Goal: Task Accomplishment & Management: Complete application form

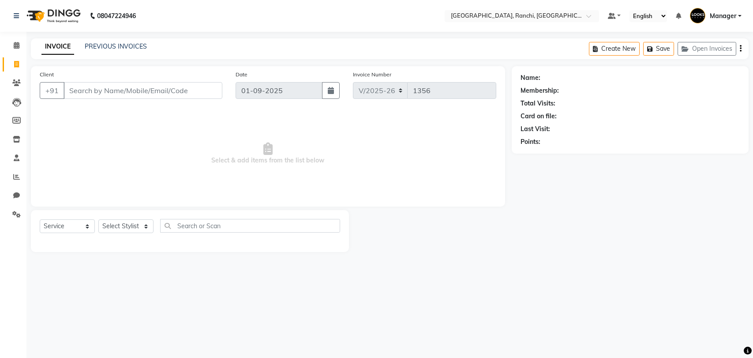
select select "6463"
select select "service"
click at [120, 43] on link "PREVIOUS INVOICES" at bounding box center [116, 46] width 62 height 8
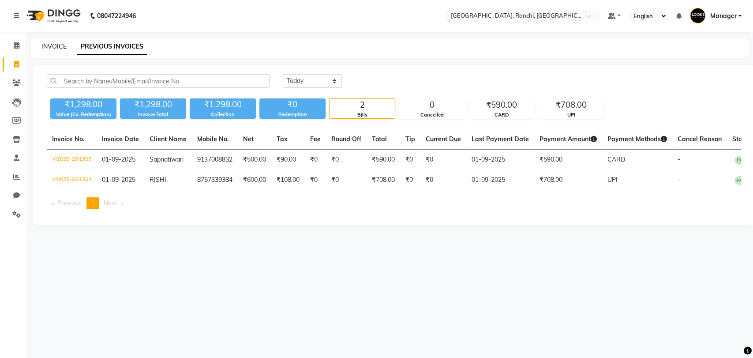
click at [60, 49] on link "INVOICE" at bounding box center [53, 46] width 25 height 8
select select "service"
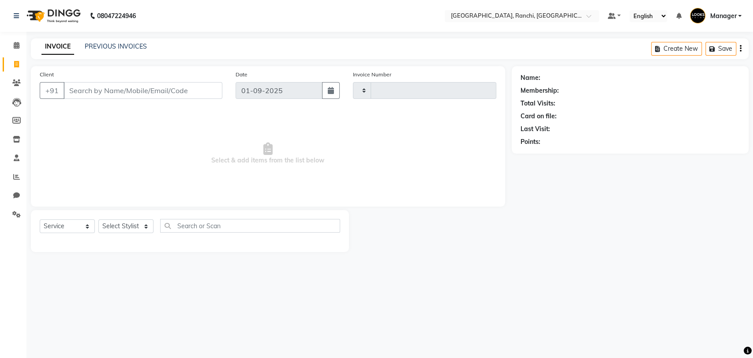
type input "1356"
select select "6463"
click at [119, 38] on div "INVOICE PREVIOUS INVOICES Create New Save Open Invoices" at bounding box center [390, 48] width 718 height 21
click at [118, 41] on div "INVOICE PREVIOUS INVOICES Create New Save Open Invoices" at bounding box center [390, 48] width 718 height 21
click at [109, 49] on link "PREVIOUS INVOICES" at bounding box center [116, 46] width 62 height 8
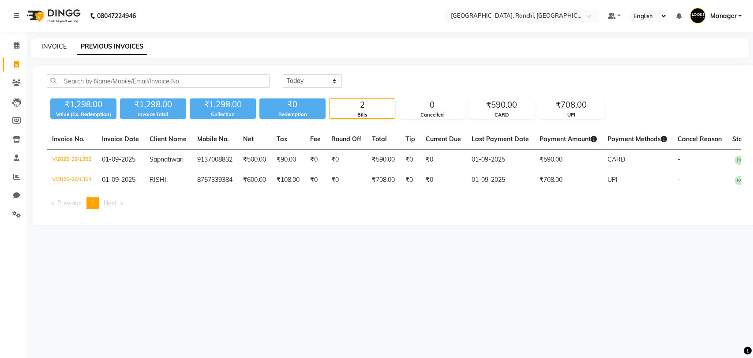
click at [51, 46] on link "INVOICE" at bounding box center [53, 46] width 25 height 8
select select "service"
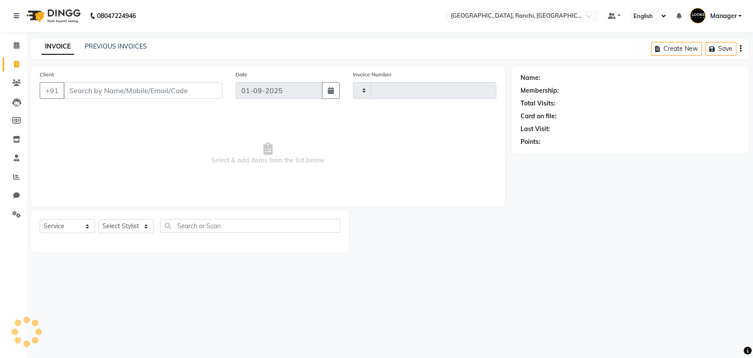
type input "1356"
select select "6463"
click at [102, 44] on link "PREVIOUS INVOICES" at bounding box center [116, 46] width 62 height 8
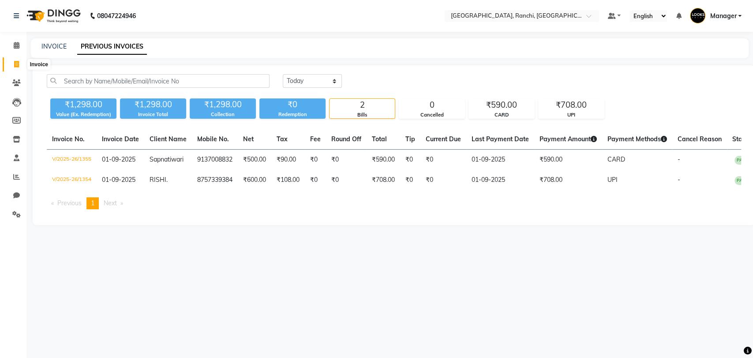
click at [10, 63] on span at bounding box center [16, 65] width 15 height 10
select select "6463"
select select "service"
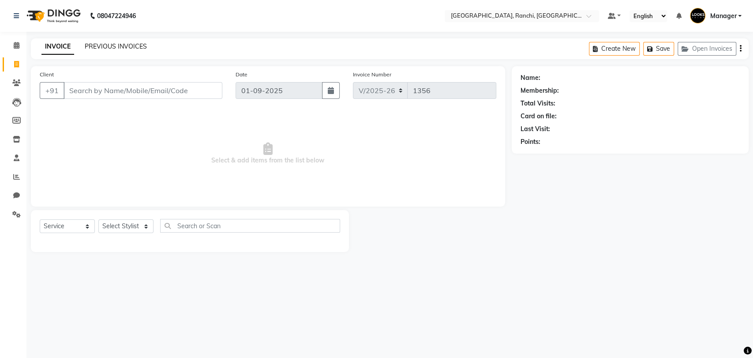
click at [99, 45] on link "PREVIOUS INVOICES" at bounding box center [116, 46] width 62 height 8
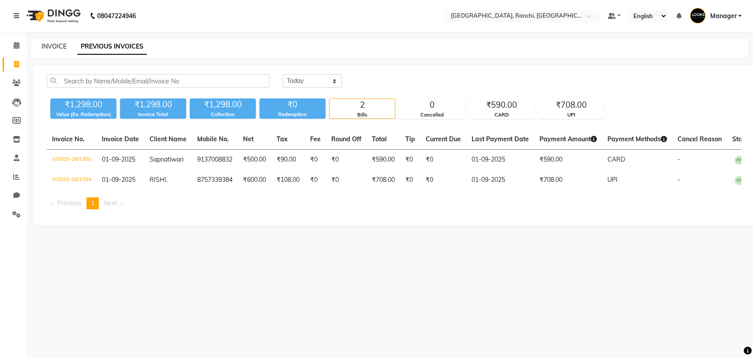
click at [50, 47] on link "INVOICE" at bounding box center [53, 46] width 25 height 8
select select "6463"
select select "service"
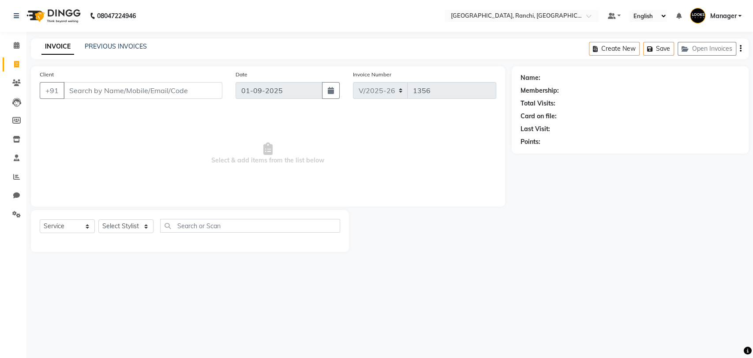
click at [194, 90] on input "Client" at bounding box center [143, 90] width 159 height 17
click at [131, 53] on div "INVOICE PREVIOUS INVOICES Create New Save Open Invoices" at bounding box center [390, 48] width 718 height 21
click at [131, 50] on div "PREVIOUS INVOICES" at bounding box center [116, 46] width 62 height 9
click at [135, 47] on link "PREVIOUS INVOICES" at bounding box center [116, 46] width 62 height 8
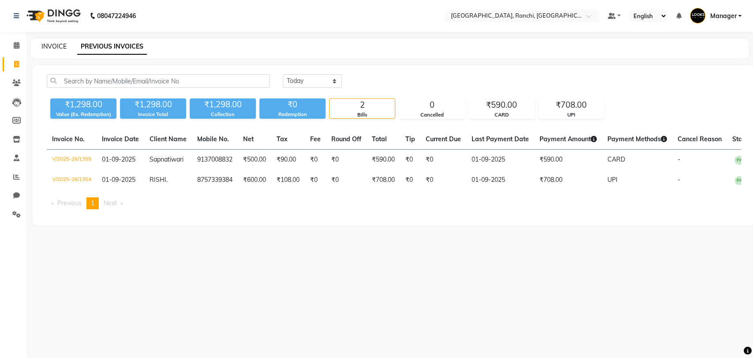
click at [54, 46] on link "INVOICE" at bounding box center [53, 46] width 25 height 8
select select "service"
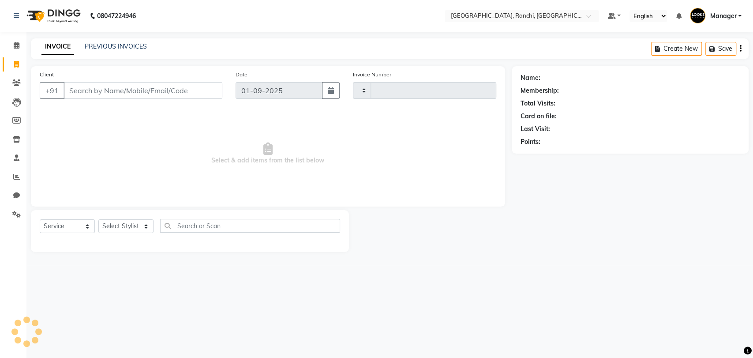
type input "1356"
select select "6463"
click at [137, 47] on link "PREVIOUS INVOICES" at bounding box center [116, 46] width 62 height 8
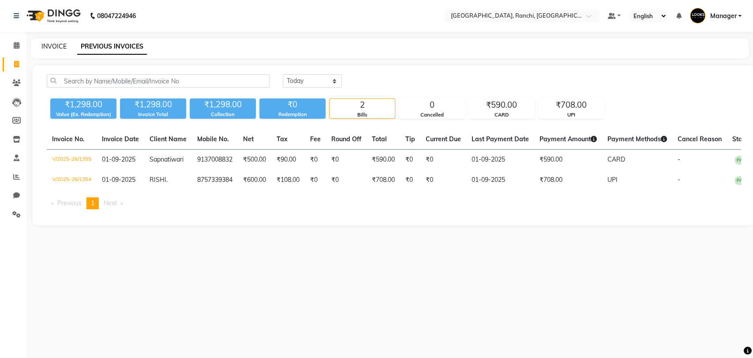
click at [60, 48] on link "INVOICE" at bounding box center [53, 46] width 25 height 8
select select "6463"
select select "service"
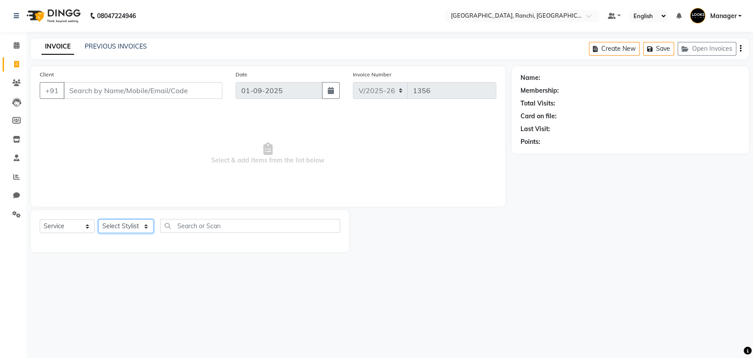
click at [124, 227] on select "Select Stylist [PERSON_NAME] COUNTER_SALES Gautam_pdct [PERSON_NAME] Manager [P…" at bounding box center [125, 226] width 55 height 14
click at [19, 158] on icon at bounding box center [17, 157] width 6 height 7
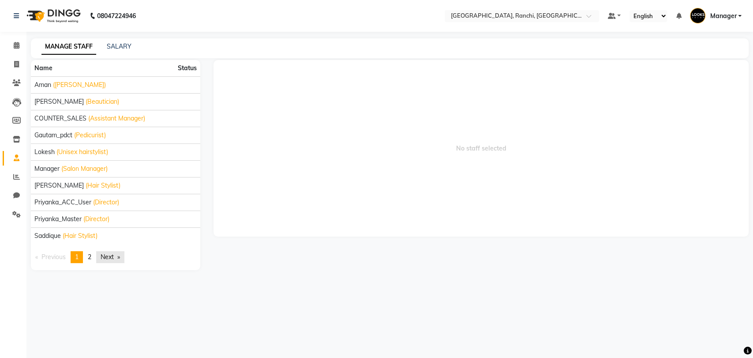
click at [117, 260] on link "Next page" at bounding box center [110, 257] width 28 height 12
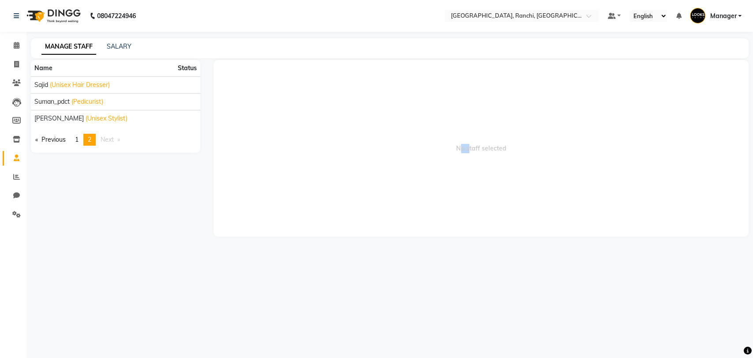
click at [117, 260] on div "08047224946 Select Location × [GEOGRAPHIC_DATA], Ranchi Default Panel My Panel …" at bounding box center [376, 179] width 753 height 358
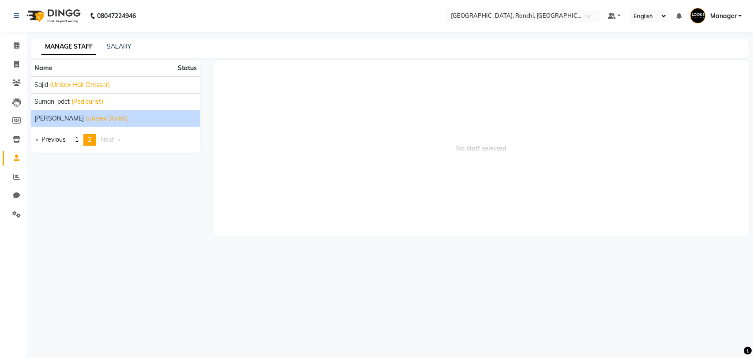
click at [86, 121] on span "(Unisex Stylist)" at bounding box center [107, 118] width 42 height 9
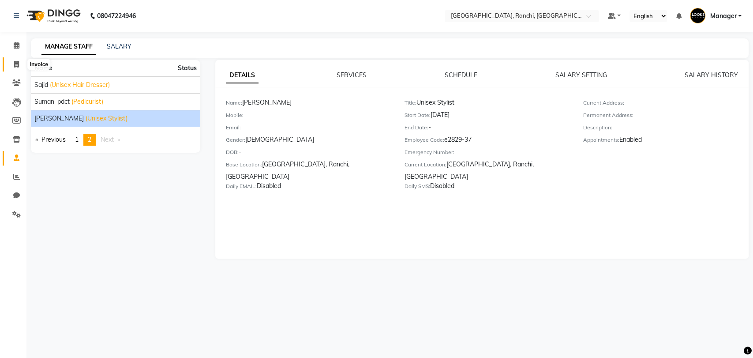
click at [16, 68] on span at bounding box center [16, 65] width 15 height 10
select select "service"
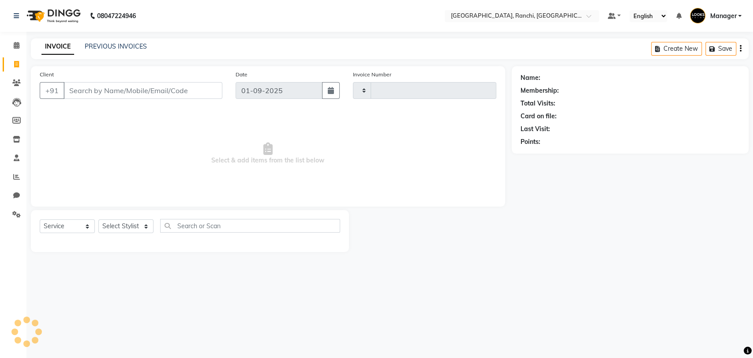
type input "1356"
select select "6463"
click at [18, 158] on icon at bounding box center [17, 157] width 6 height 7
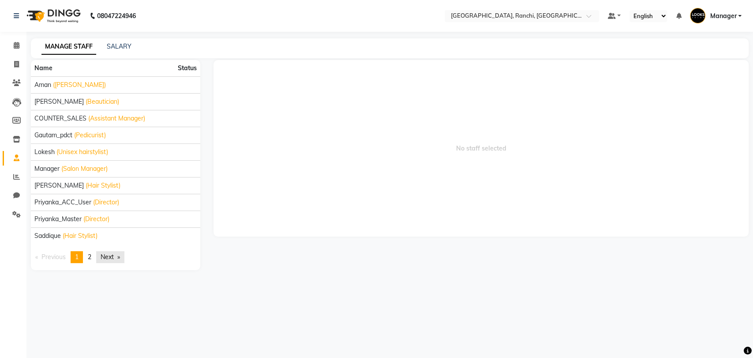
click at [100, 255] on link "Next page" at bounding box center [110, 257] width 28 height 12
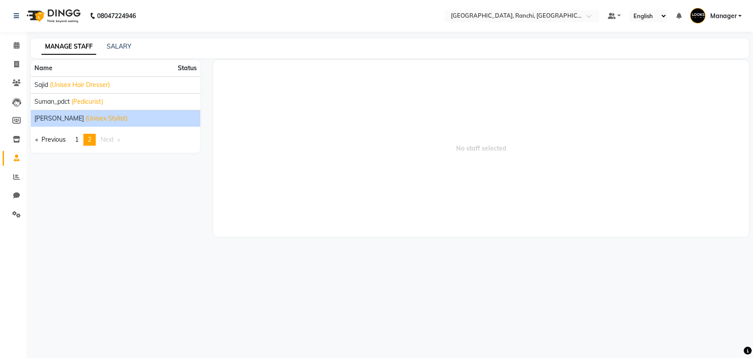
click at [86, 122] on span "(Unisex Stylist)" at bounding box center [107, 118] width 42 height 9
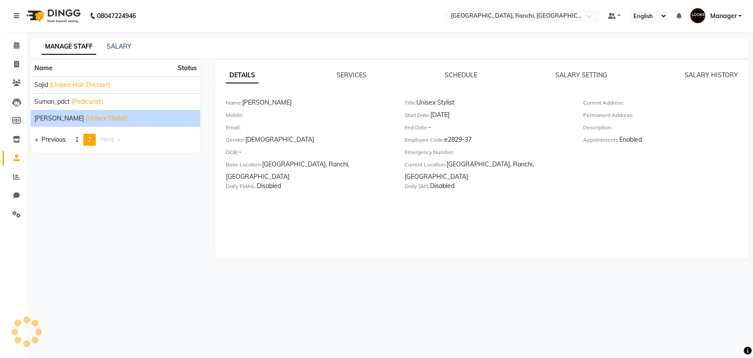
click at [247, 138] on div "Gender: [DEMOGRAPHIC_DATA]" at bounding box center [308, 141] width 165 height 12
click at [245, 139] on div "Gender: [DEMOGRAPHIC_DATA]" at bounding box center [308, 141] width 165 height 12
click at [261, 136] on div "Gender: [DEMOGRAPHIC_DATA]" at bounding box center [308, 141] width 165 height 12
click at [259, 139] on div "Gender: [DEMOGRAPHIC_DATA]" at bounding box center [308, 141] width 165 height 12
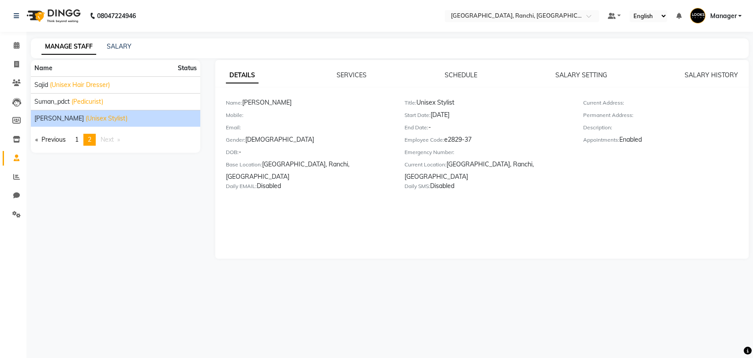
click at [259, 139] on div "Gender: [DEMOGRAPHIC_DATA]" at bounding box center [308, 141] width 165 height 12
click at [245, 139] on div "Gender: [DEMOGRAPHIC_DATA]" at bounding box center [308, 141] width 165 height 12
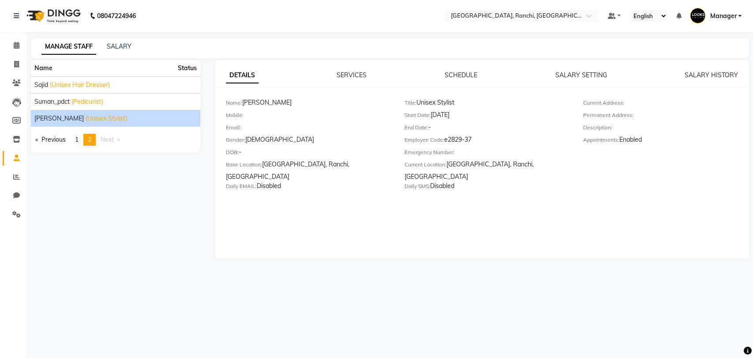
click at [246, 139] on div "Gender: [DEMOGRAPHIC_DATA]" at bounding box center [308, 141] width 165 height 12
drag, startPoint x: 246, startPoint y: 139, endPoint x: 258, endPoint y: 138, distance: 12.4
click at [258, 138] on div "Gender: [DEMOGRAPHIC_DATA]" at bounding box center [308, 141] width 165 height 12
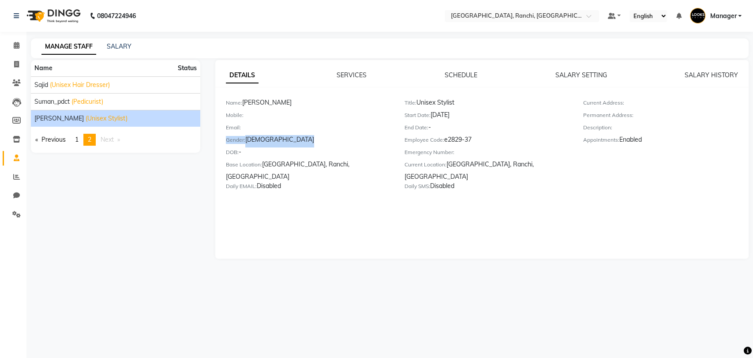
click at [304, 142] on div "Gender: [DEMOGRAPHIC_DATA]" at bounding box center [308, 141] width 165 height 12
click at [62, 143] on link "Previous page" at bounding box center [50, 140] width 39 height 12
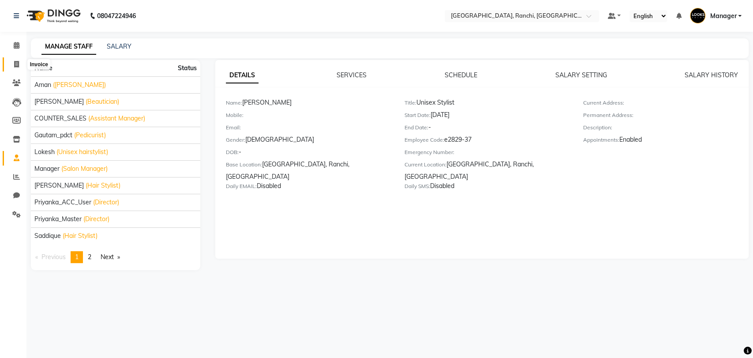
click at [19, 66] on icon at bounding box center [16, 64] width 5 height 7
select select "service"
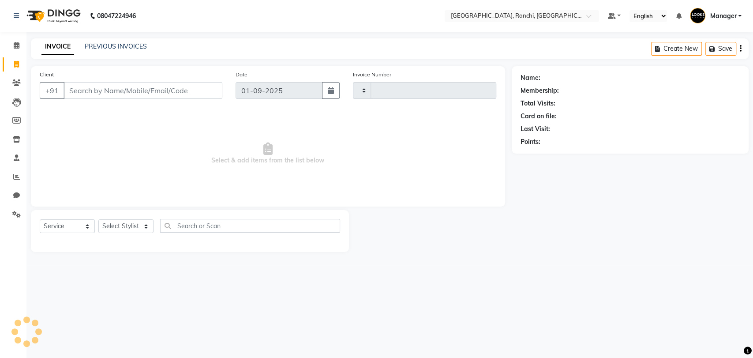
type input "1356"
select select "6463"
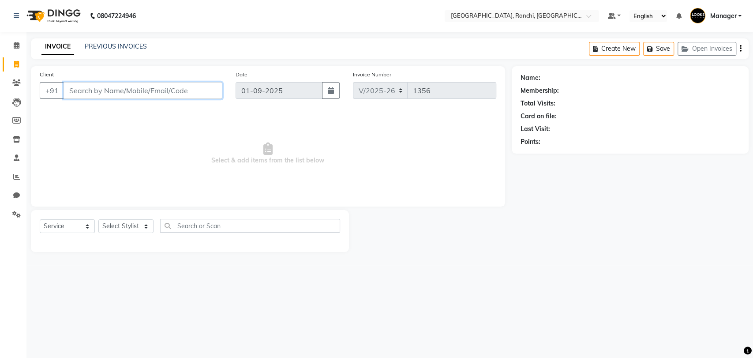
click at [125, 93] on input "Client" at bounding box center [143, 90] width 159 height 17
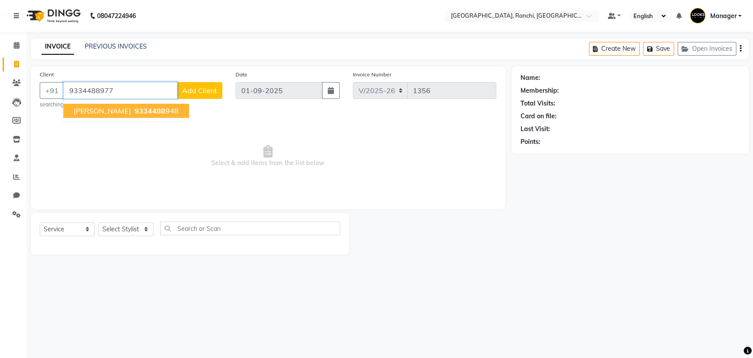
type input "9334488977"
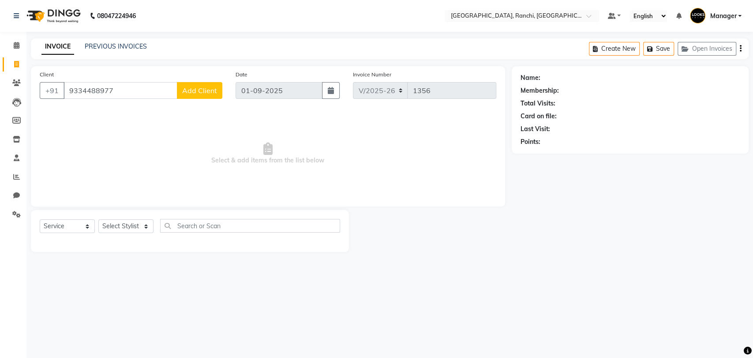
click at [208, 88] on span "Add Client" at bounding box center [199, 90] width 35 height 9
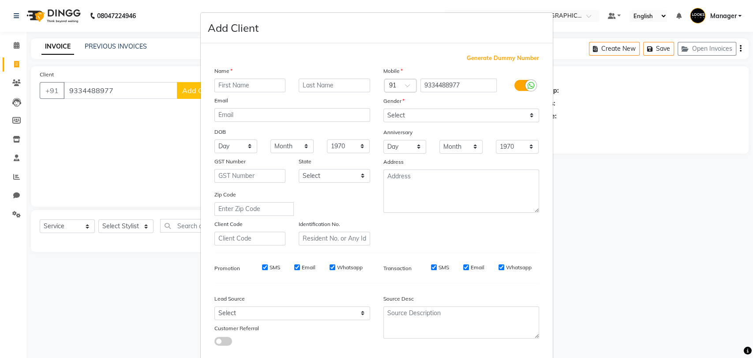
click at [242, 82] on input "text" at bounding box center [249, 86] width 71 height 14
type input "SANTOSH"
click at [331, 85] on input "text" at bounding box center [334, 86] width 71 height 14
type input "[PERSON_NAME]"
click at [415, 116] on select "Select [DEMOGRAPHIC_DATA] [DEMOGRAPHIC_DATA] Other Prefer Not To Say" at bounding box center [461, 116] width 156 height 14
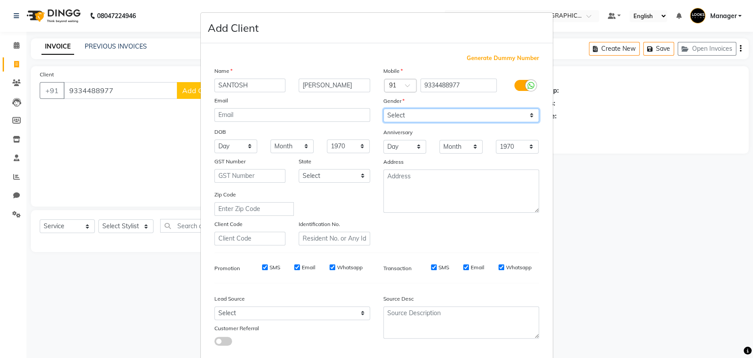
select select "[DEMOGRAPHIC_DATA]"
click at [383, 109] on select "Select [DEMOGRAPHIC_DATA] [DEMOGRAPHIC_DATA] Other Prefer Not To Say" at bounding box center [461, 116] width 156 height 14
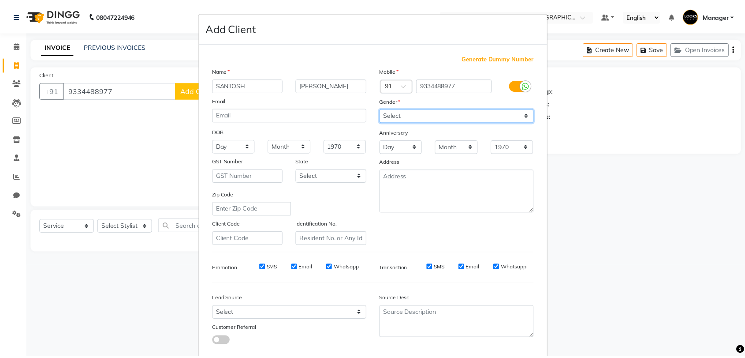
scroll to position [48, 0]
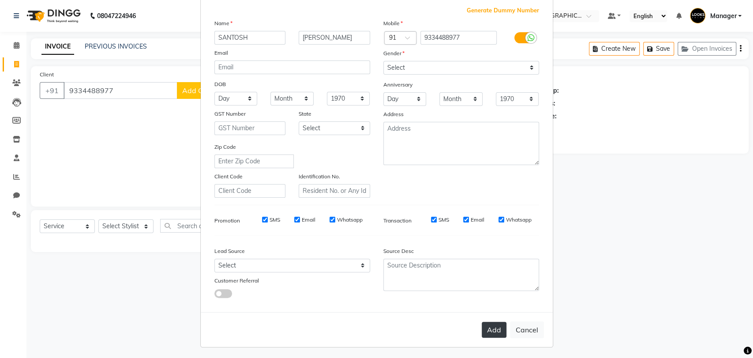
click at [491, 324] on button "Add" at bounding box center [494, 330] width 25 height 16
select select
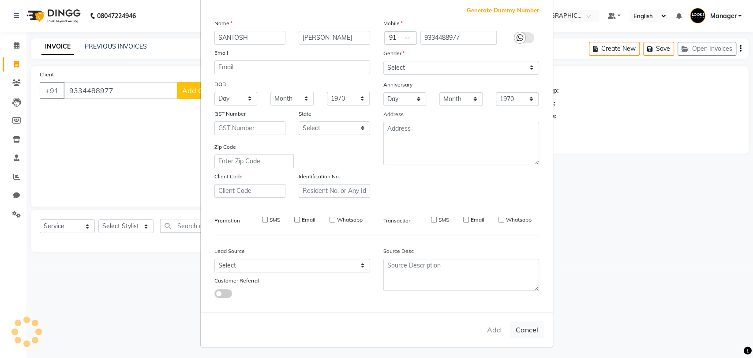
select select
checkbox input "false"
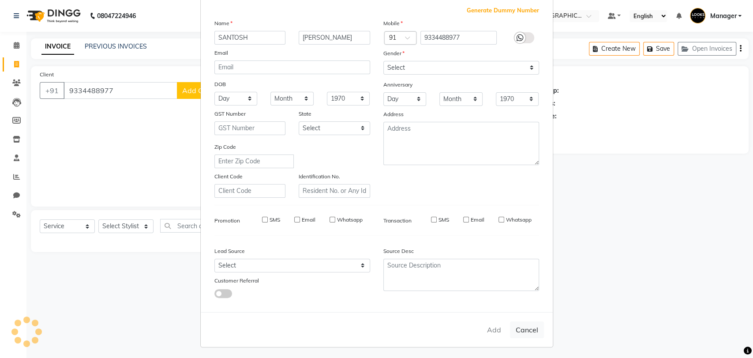
checkbox input "false"
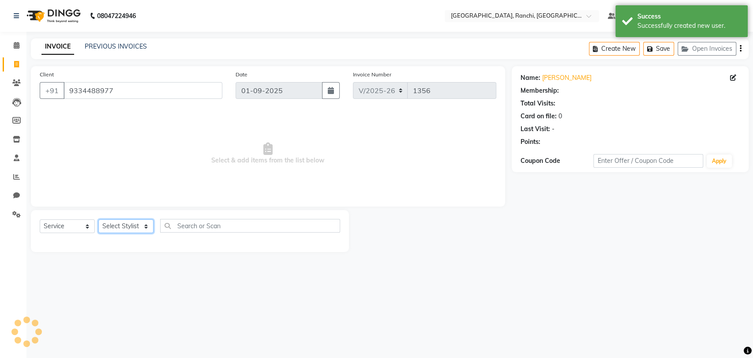
select select "1: Object"
click at [140, 225] on select "Select Stylist [PERSON_NAME] COUNTER_SALES Gautam_pdct [PERSON_NAME] Manager [P…" at bounding box center [125, 226] width 55 height 14
select select "49644"
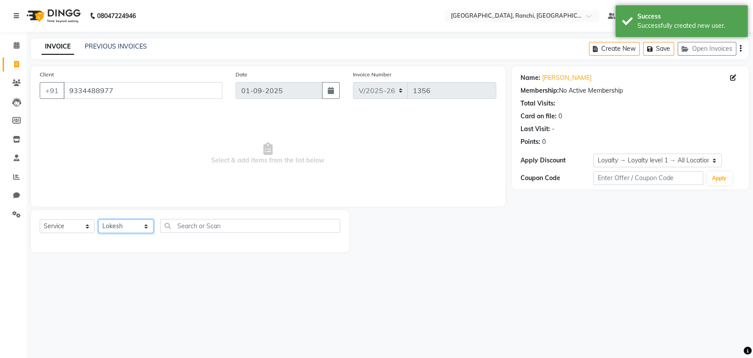
click at [98, 219] on select "Select Stylist [PERSON_NAME] COUNTER_SALES Gautam_pdct [PERSON_NAME] Manager [P…" at bounding box center [125, 226] width 55 height 14
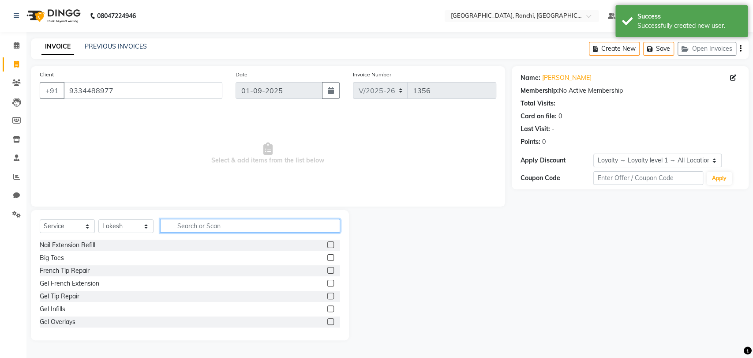
click at [194, 225] on input "text" at bounding box center [250, 226] width 180 height 14
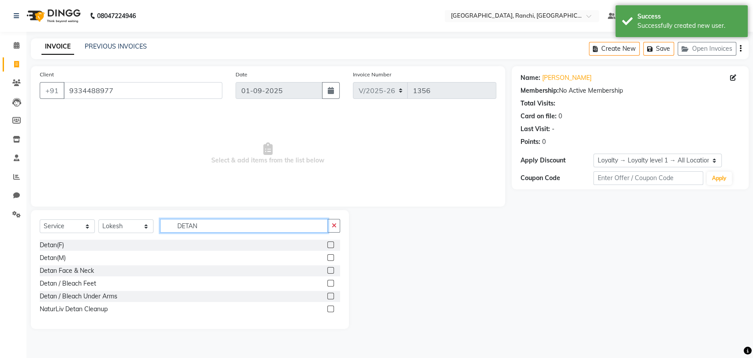
type input "DETAN"
click at [330, 306] on label at bounding box center [330, 308] width 7 height 7
click at [330, 306] on input "checkbox" at bounding box center [330, 309] width 6 height 6
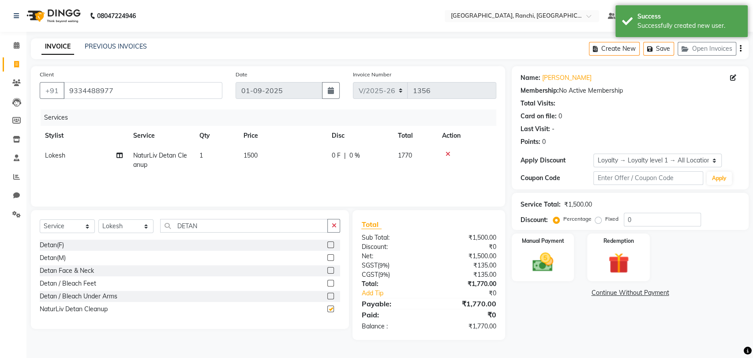
checkbox input "false"
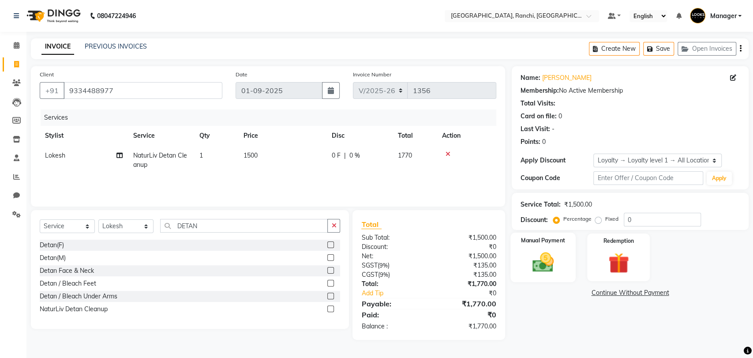
click at [549, 258] on img at bounding box center [542, 262] width 35 height 25
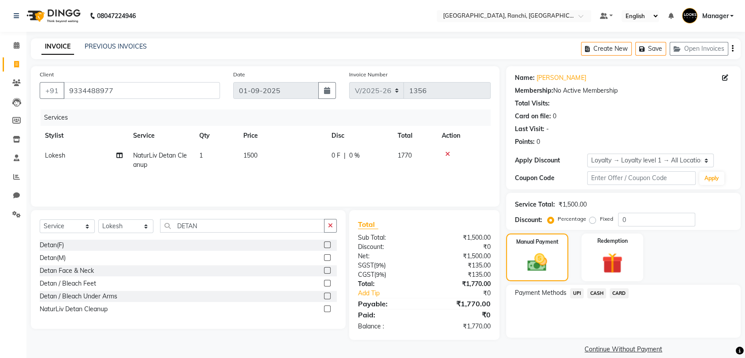
click at [578, 292] on span "UPI" at bounding box center [577, 293] width 14 height 10
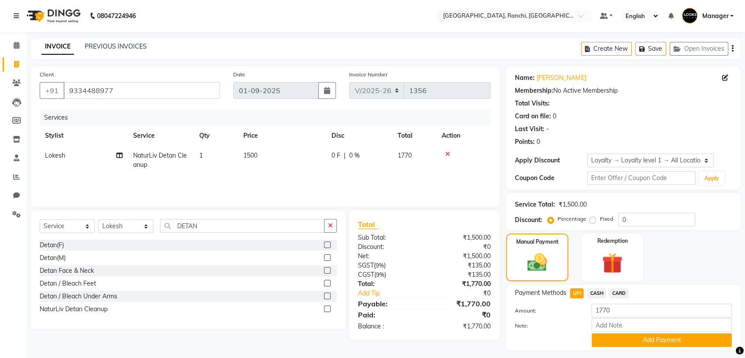
scroll to position [23, 0]
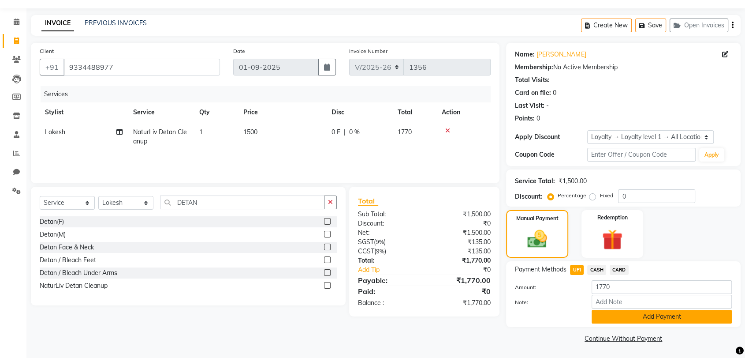
click at [645, 322] on button "Add Payment" at bounding box center [662, 317] width 140 height 14
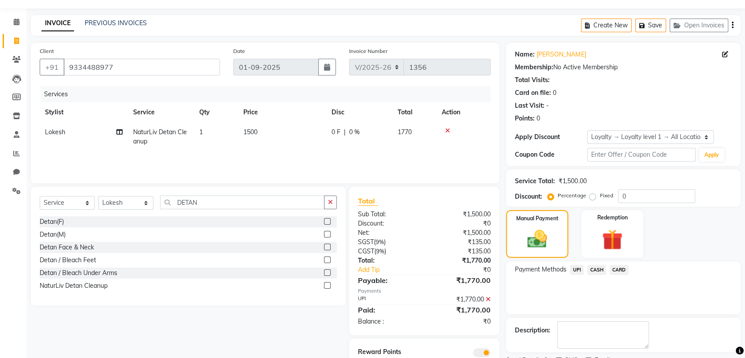
click at [645, 322] on textarea at bounding box center [604, 334] width 92 height 27
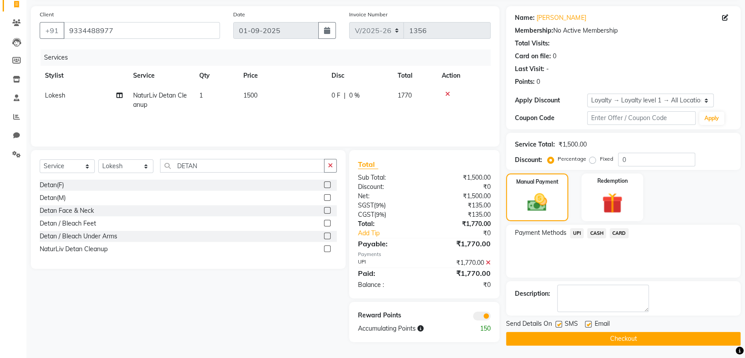
click at [632, 336] on button "Checkout" at bounding box center [623, 339] width 235 height 14
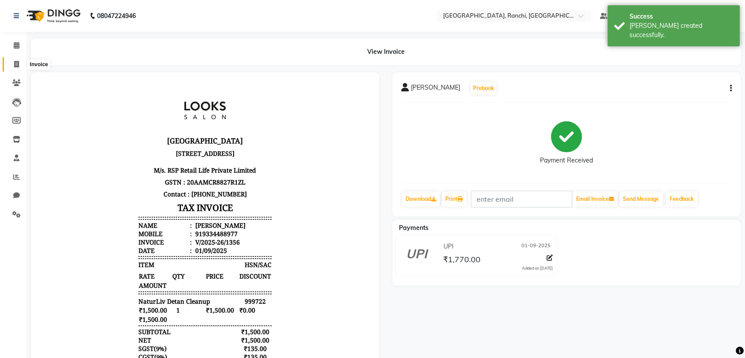
click at [16, 61] on icon at bounding box center [16, 64] width 5 height 7
select select "6463"
select select "service"
